Goal: Navigation & Orientation: Find specific page/section

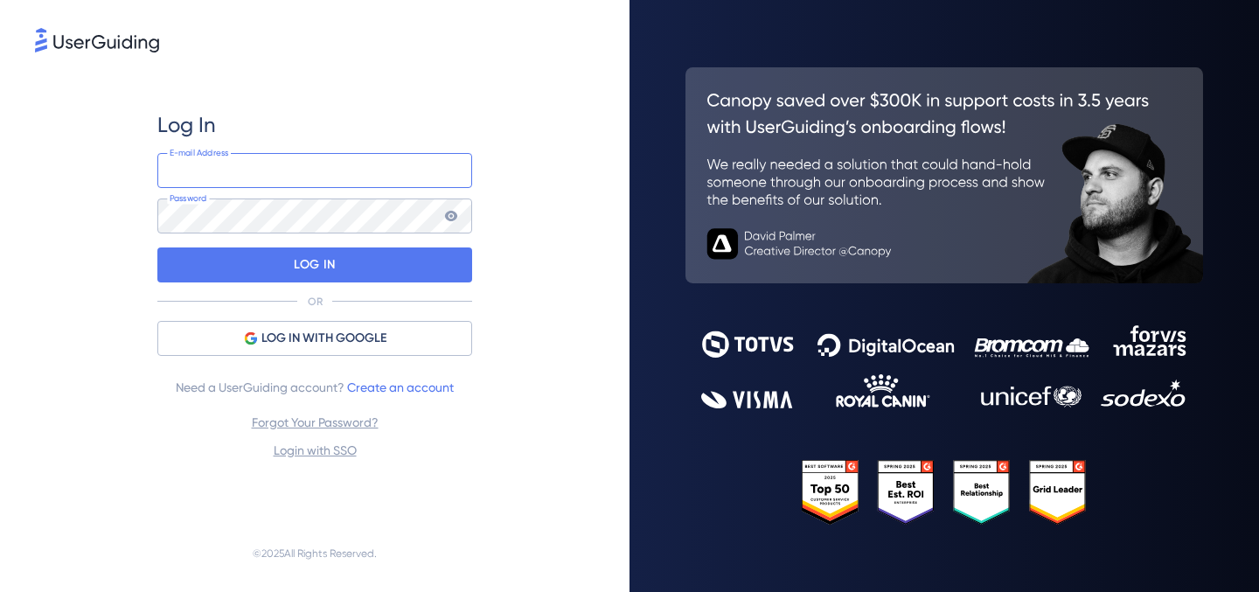
click at [358, 157] on input "email" at bounding box center [314, 170] width 315 height 35
click at [321, 172] on input "email" at bounding box center [314, 170] width 315 height 35
click at [340, 137] on div "Log In" at bounding box center [314, 125] width 315 height 28
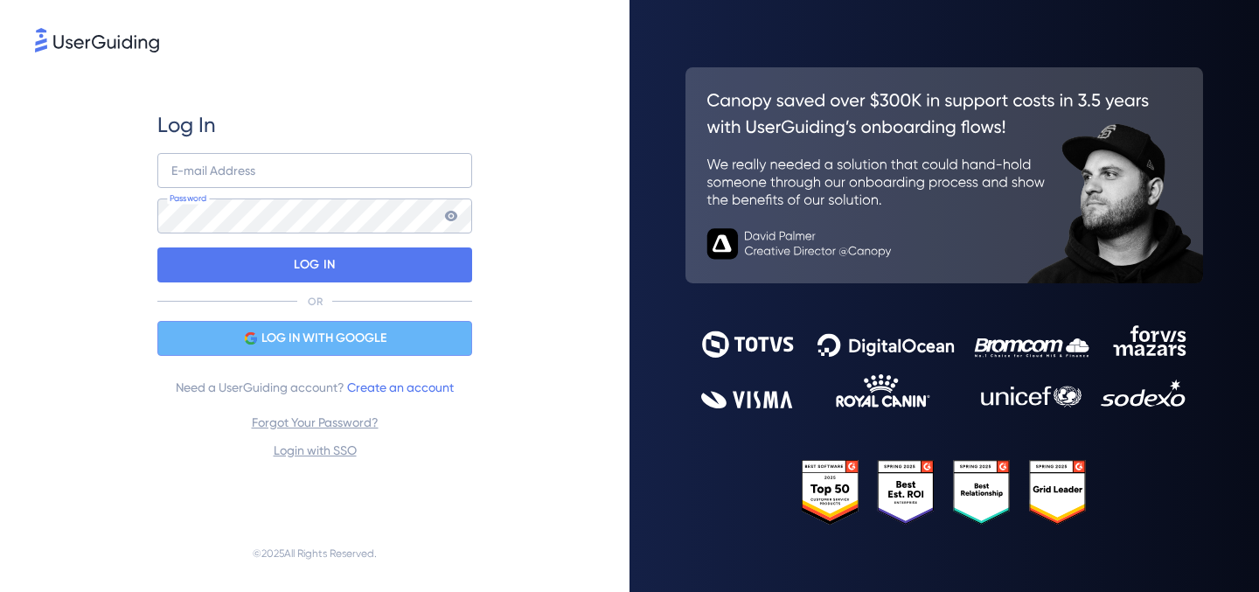
click at [323, 337] on span "LOG IN WITH GOOGLE" at bounding box center [323, 338] width 125 height 21
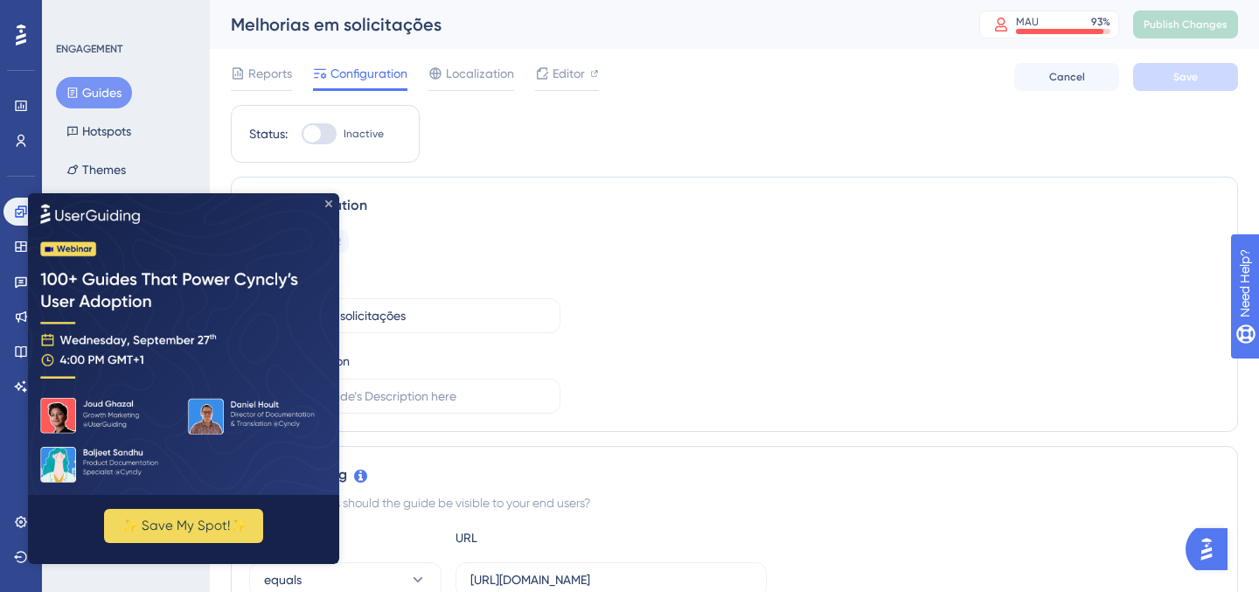
click at [330, 199] on icon "Close Preview" at bounding box center [328, 202] width 7 height 7
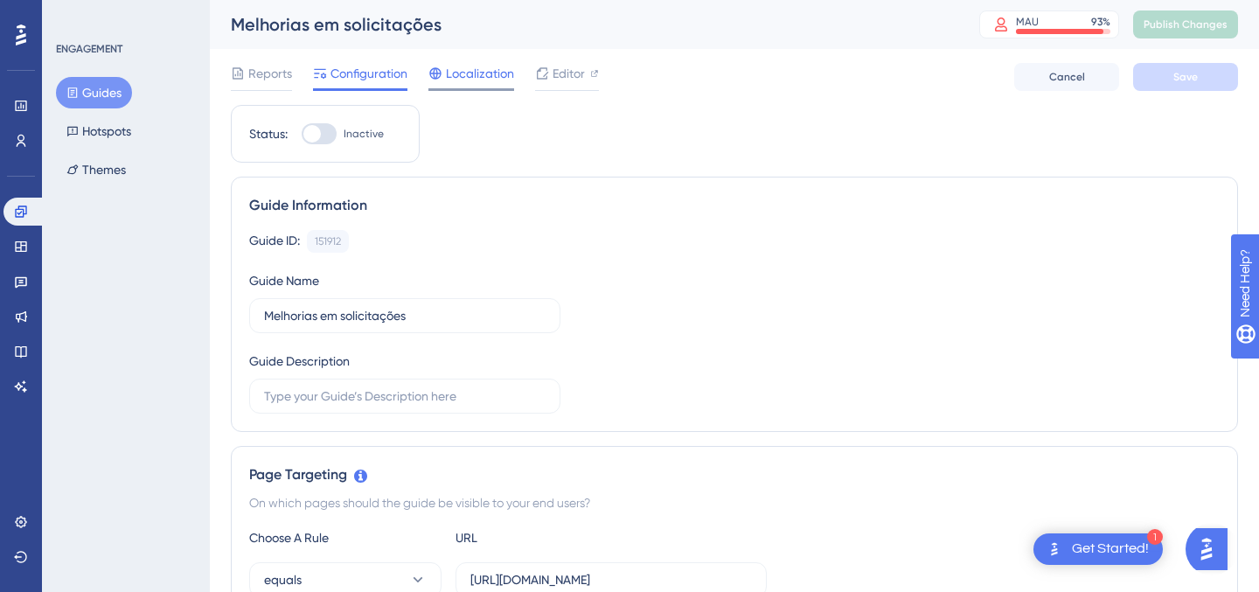
click at [504, 76] on span "Localization" at bounding box center [480, 73] width 68 height 21
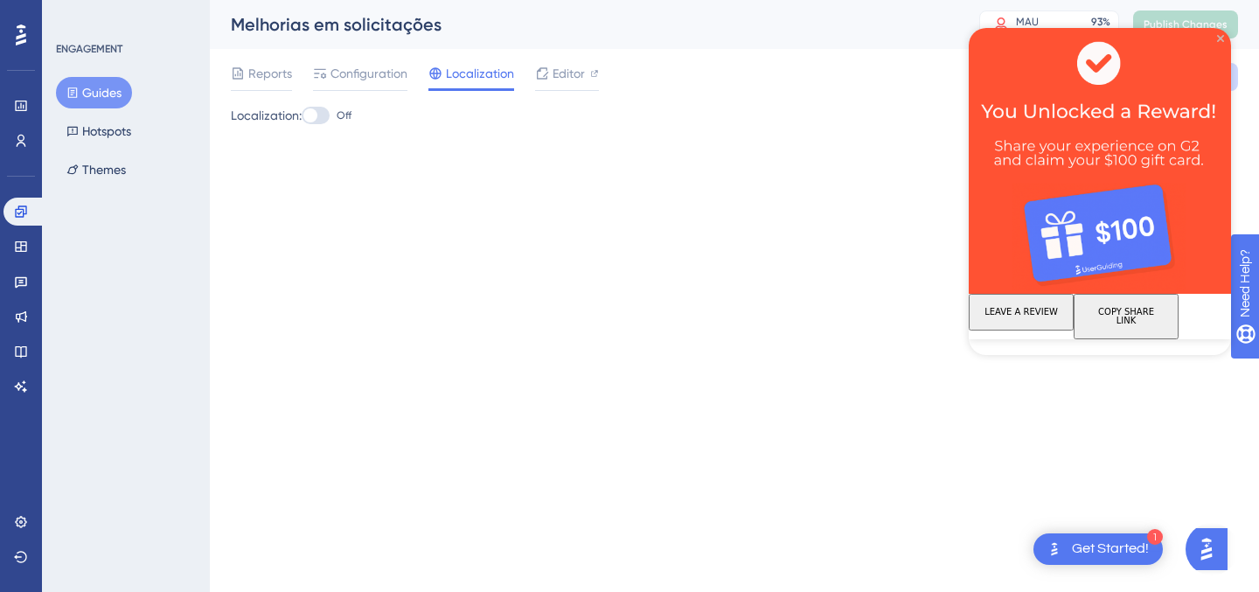
drag, startPoint x: 1221, startPoint y: 37, endPoint x: 1824, endPoint y: 184, distance: 620.2
click at [1221, 37] on icon "Close Preview" at bounding box center [1220, 38] width 7 height 7
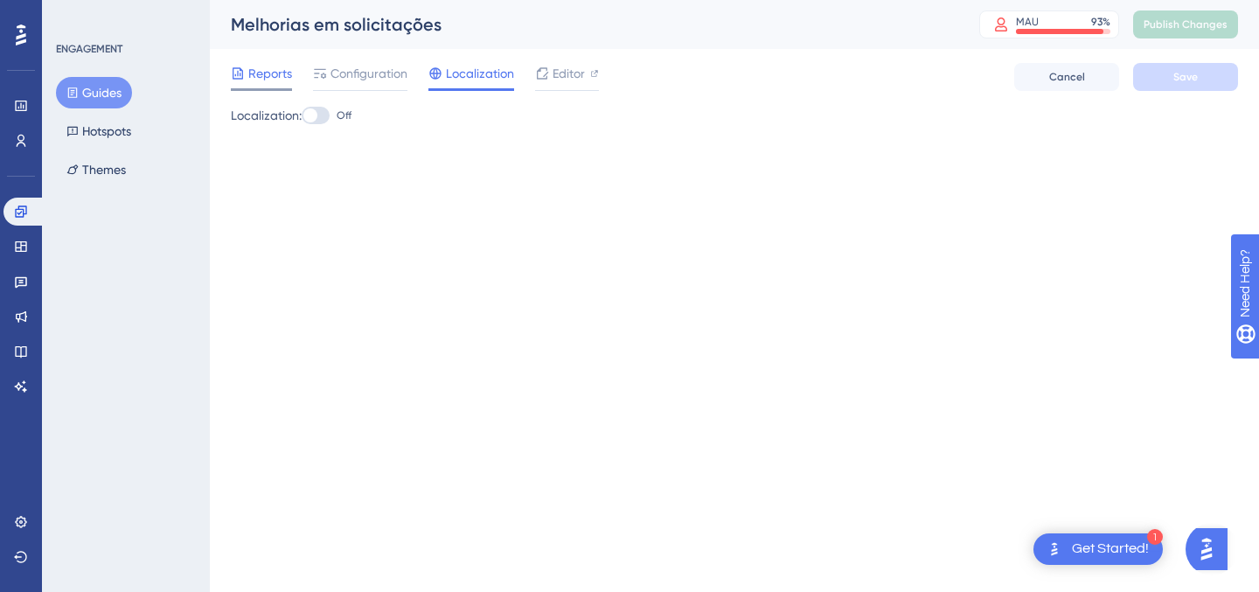
click at [280, 73] on span "Reports" at bounding box center [270, 73] width 44 height 21
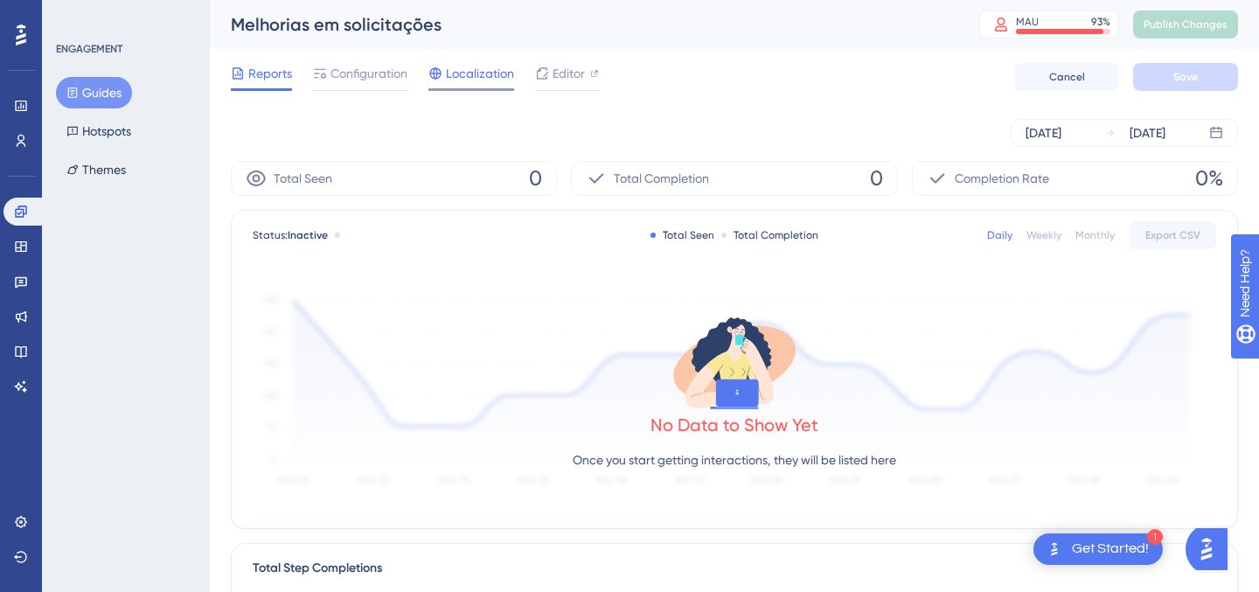
click at [473, 73] on span "Localization" at bounding box center [480, 73] width 68 height 21
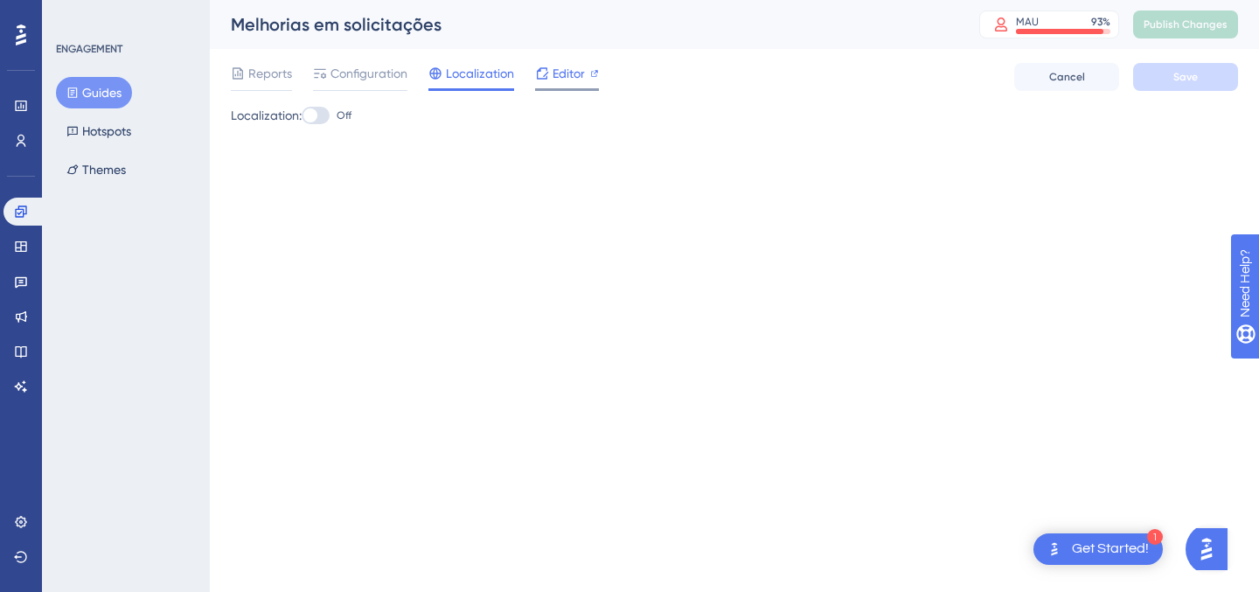
click at [582, 71] on span "Editor" at bounding box center [569, 73] width 32 height 21
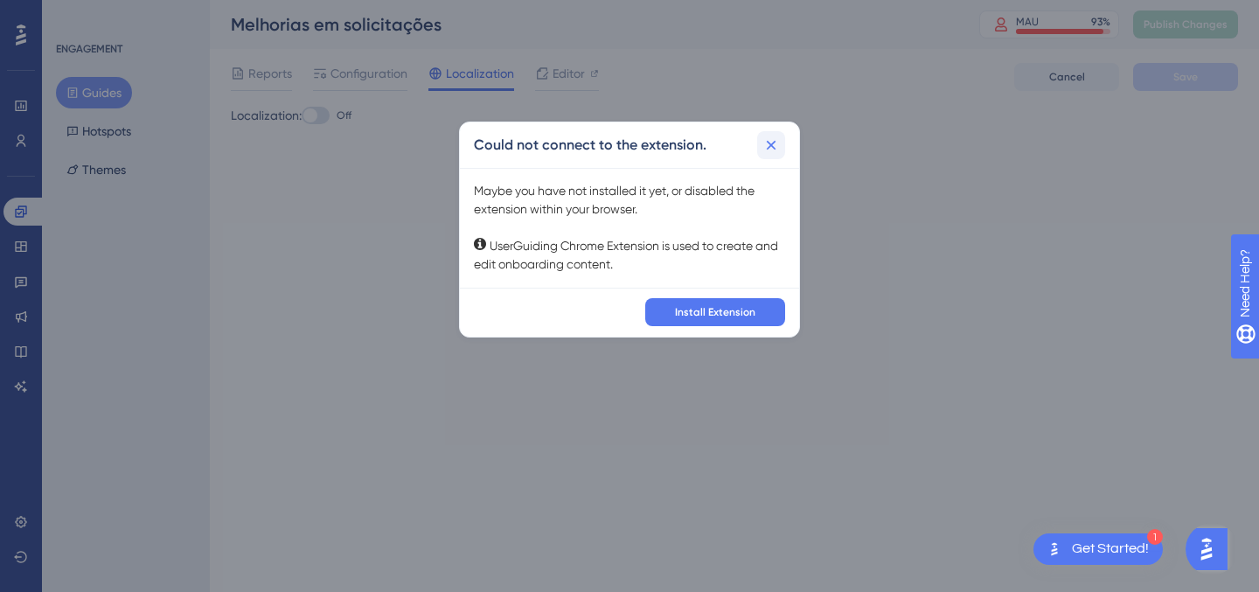
click at [774, 141] on icon at bounding box center [772, 145] width 10 height 10
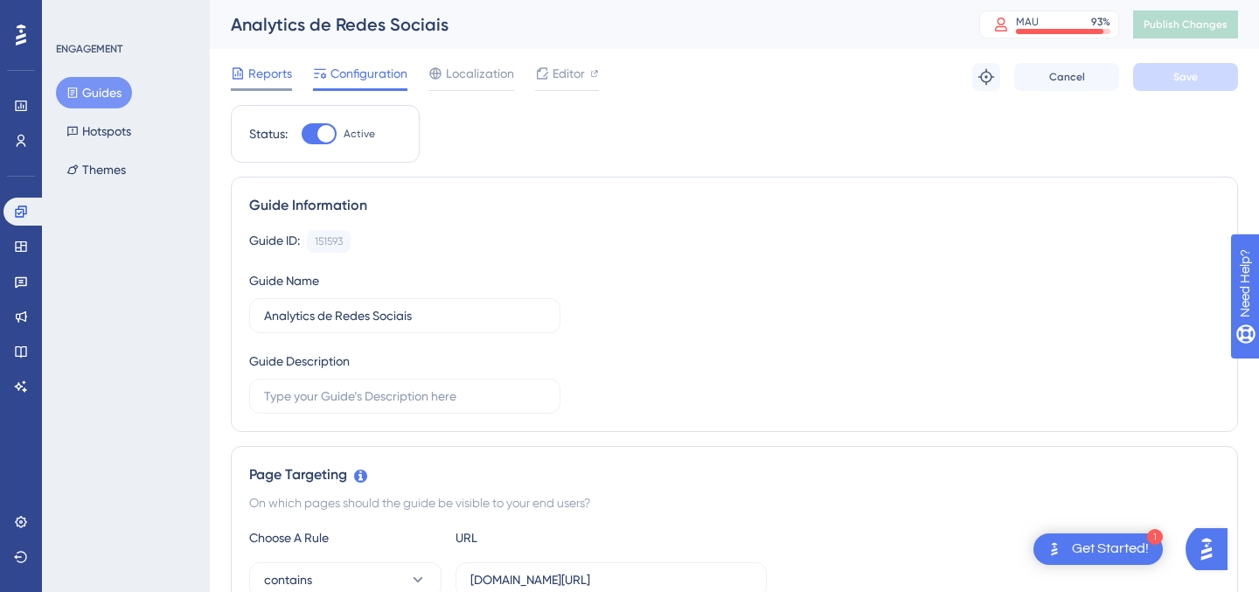
click at [272, 73] on span "Reports" at bounding box center [270, 73] width 44 height 21
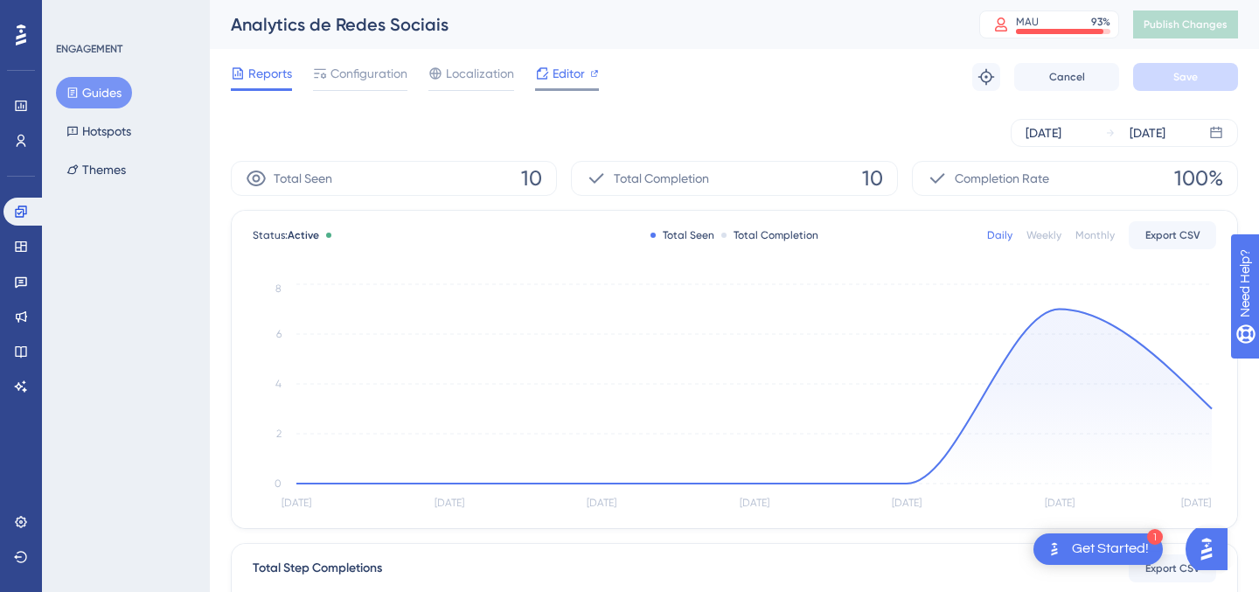
click at [548, 70] on div "Editor" at bounding box center [567, 73] width 64 height 21
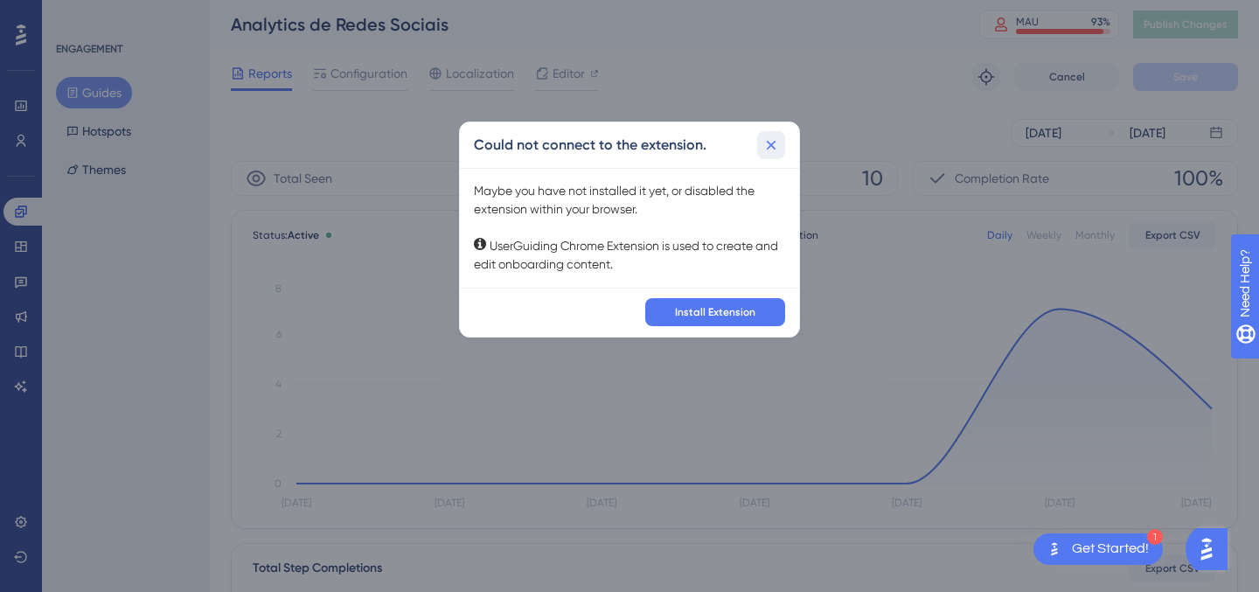
click at [775, 139] on icon at bounding box center [770, 144] width 17 height 17
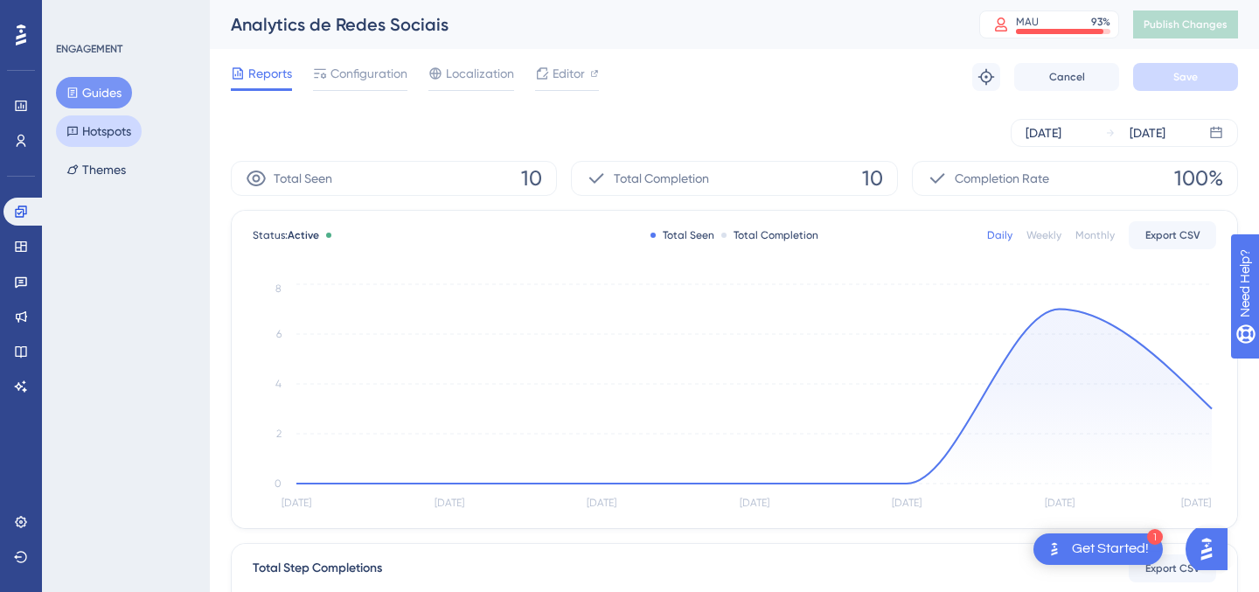
click at [93, 130] on button "Hotspots" at bounding box center [99, 130] width 86 height 31
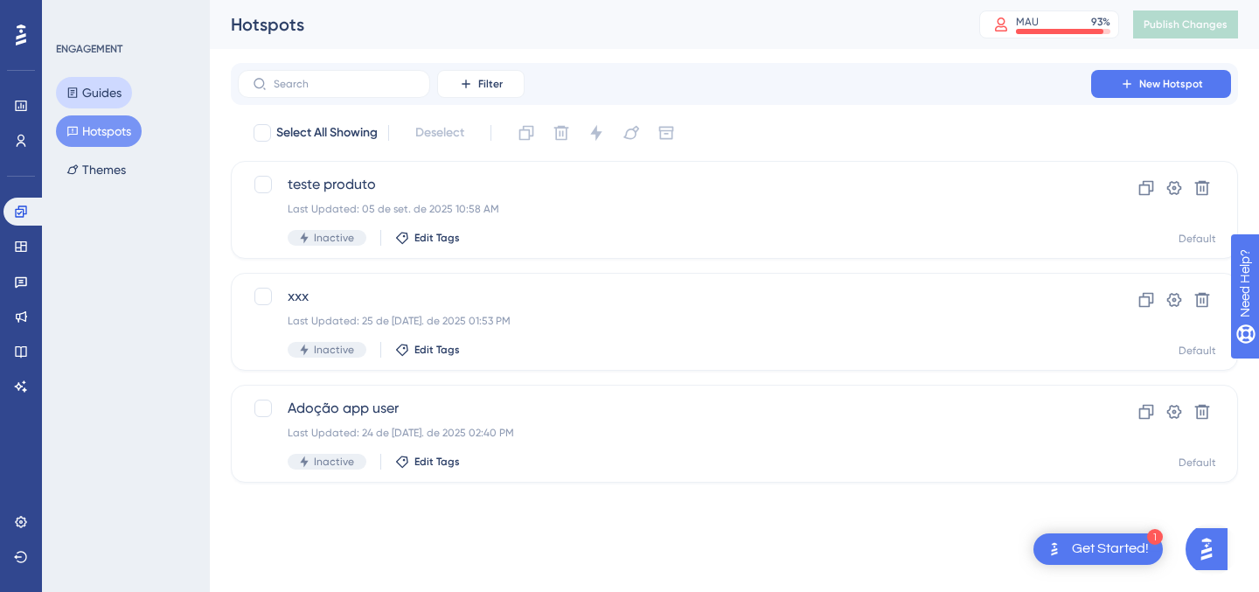
click at [93, 106] on button "Guides" at bounding box center [94, 92] width 76 height 31
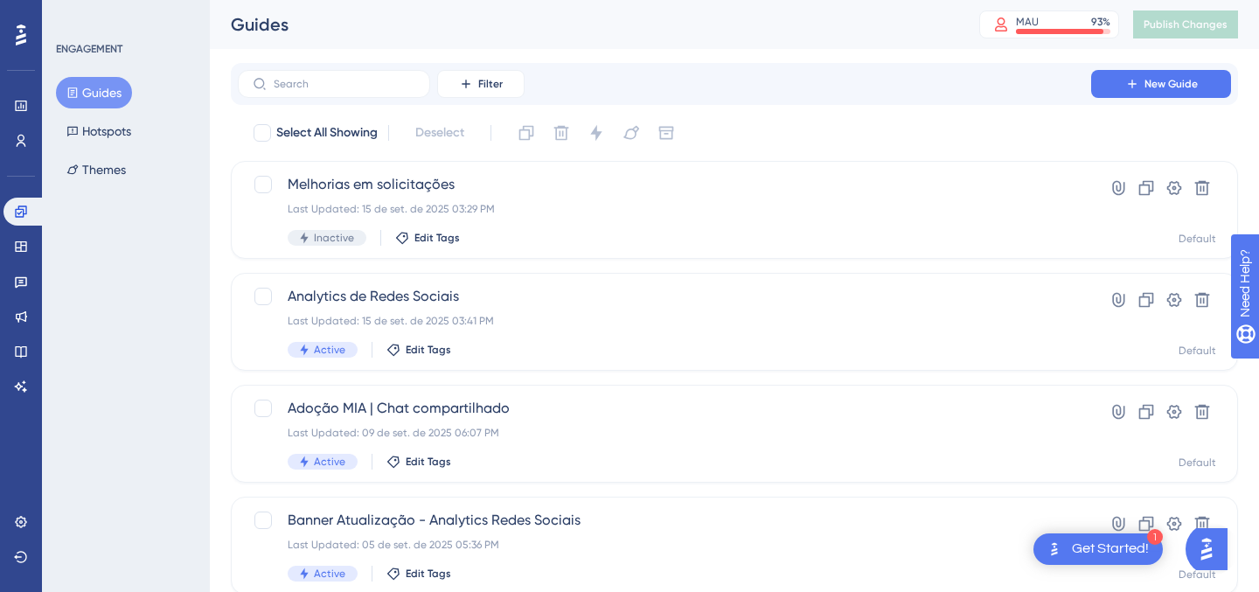
scroll to position [22, 0]
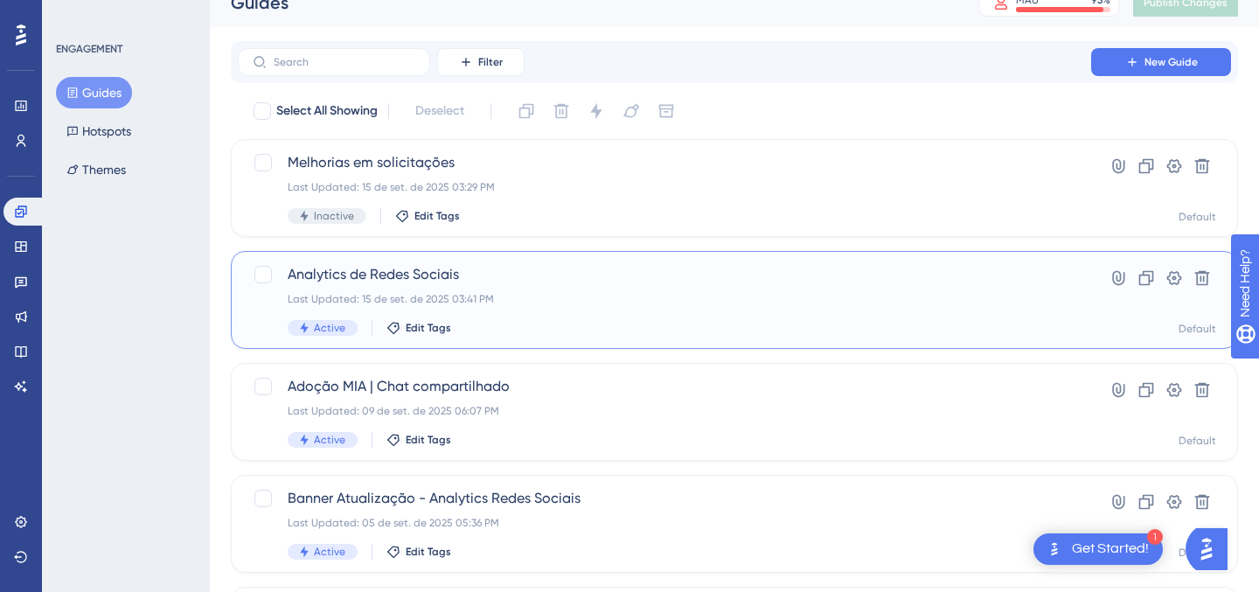
click at [510, 287] on div "Analytics de Redes Sociais Last Updated: 15 de set. de 2025 03:41 PM Active Edi…" at bounding box center [665, 300] width 754 height 72
